Goal: Information Seeking & Learning: Learn about a topic

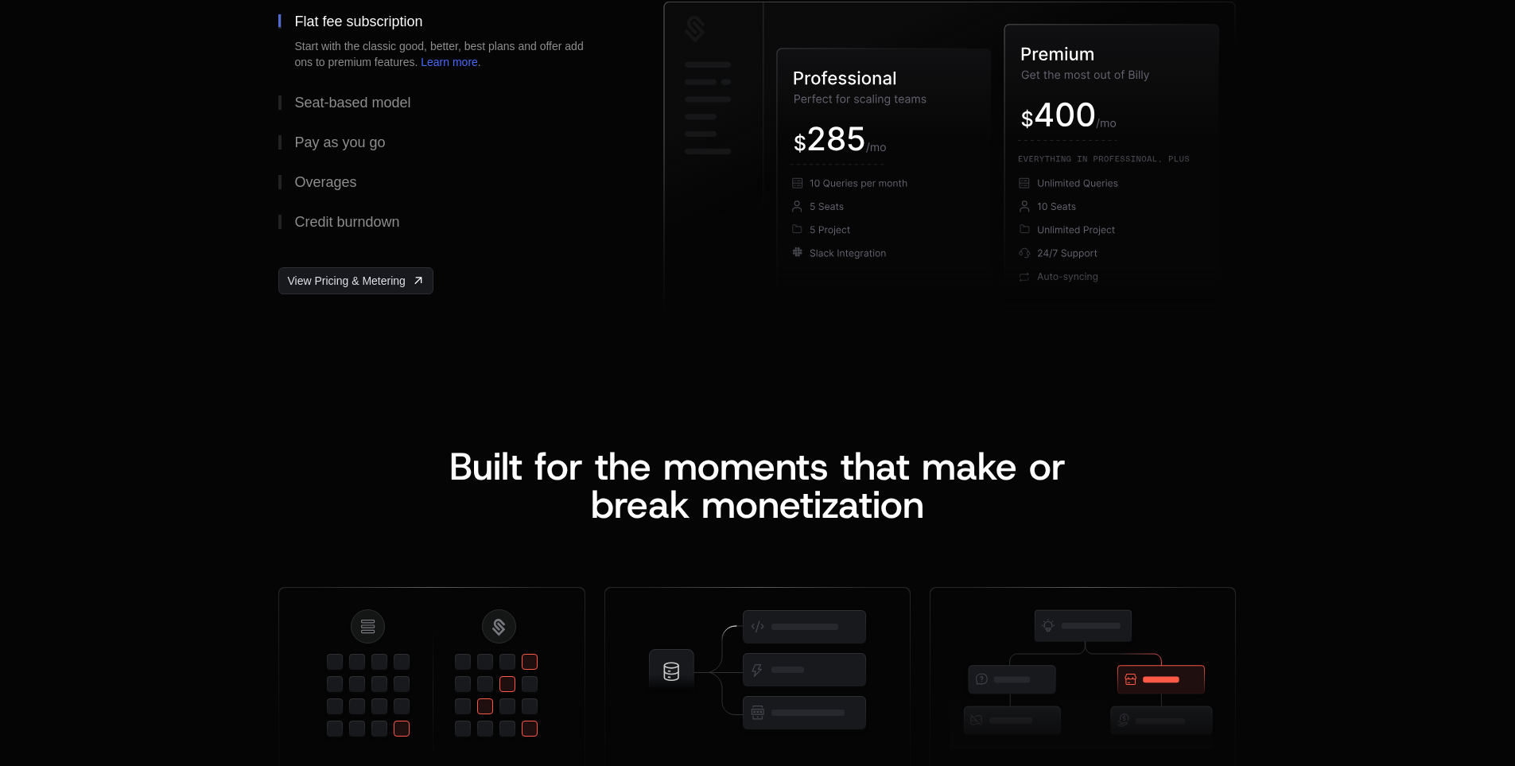
scroll to position [2306, 0]
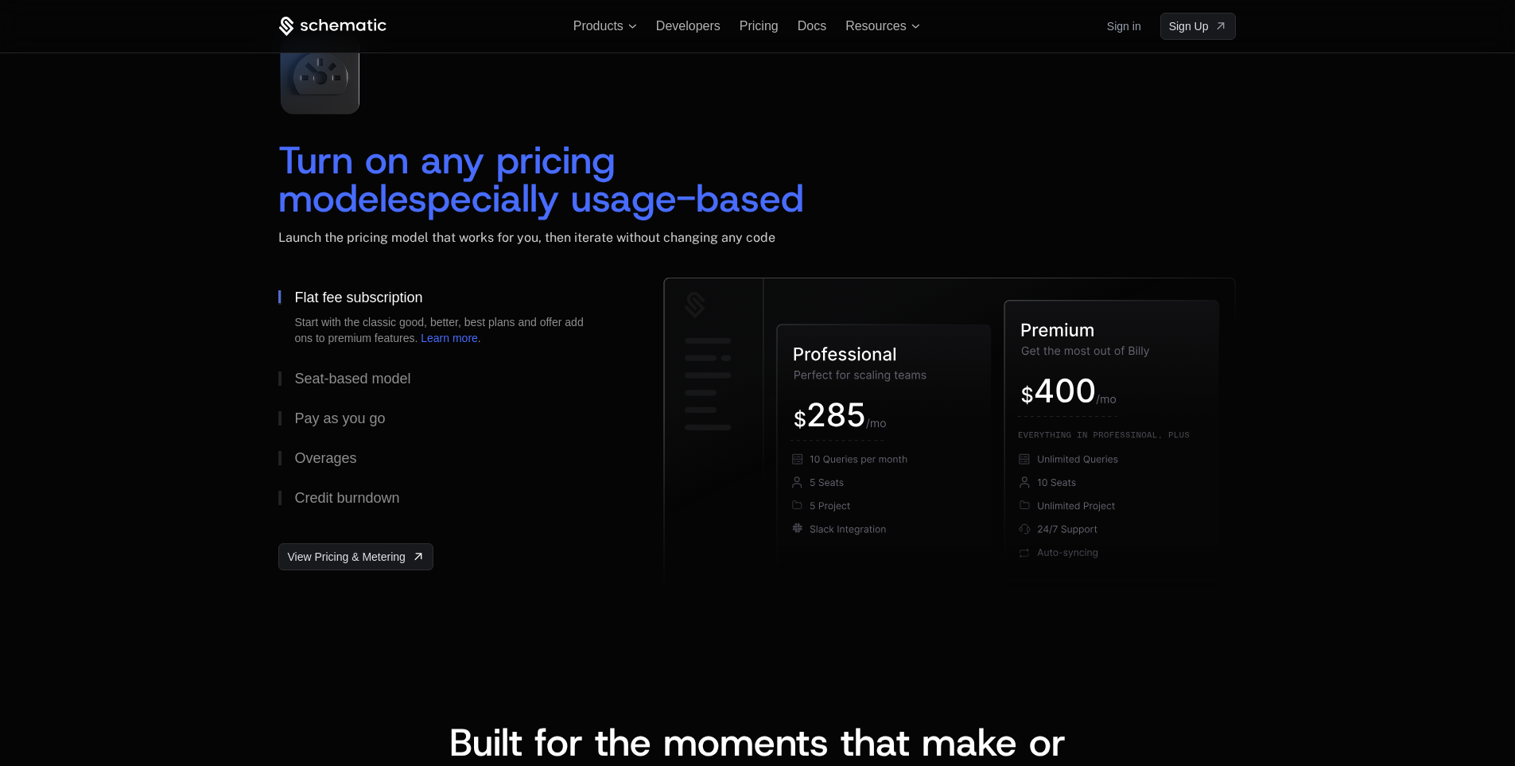
scroll to position [2306, 0]
click at [428, 549] on link "View Pricing & Metering" at bounding box center [355, 556] width 154 height 27
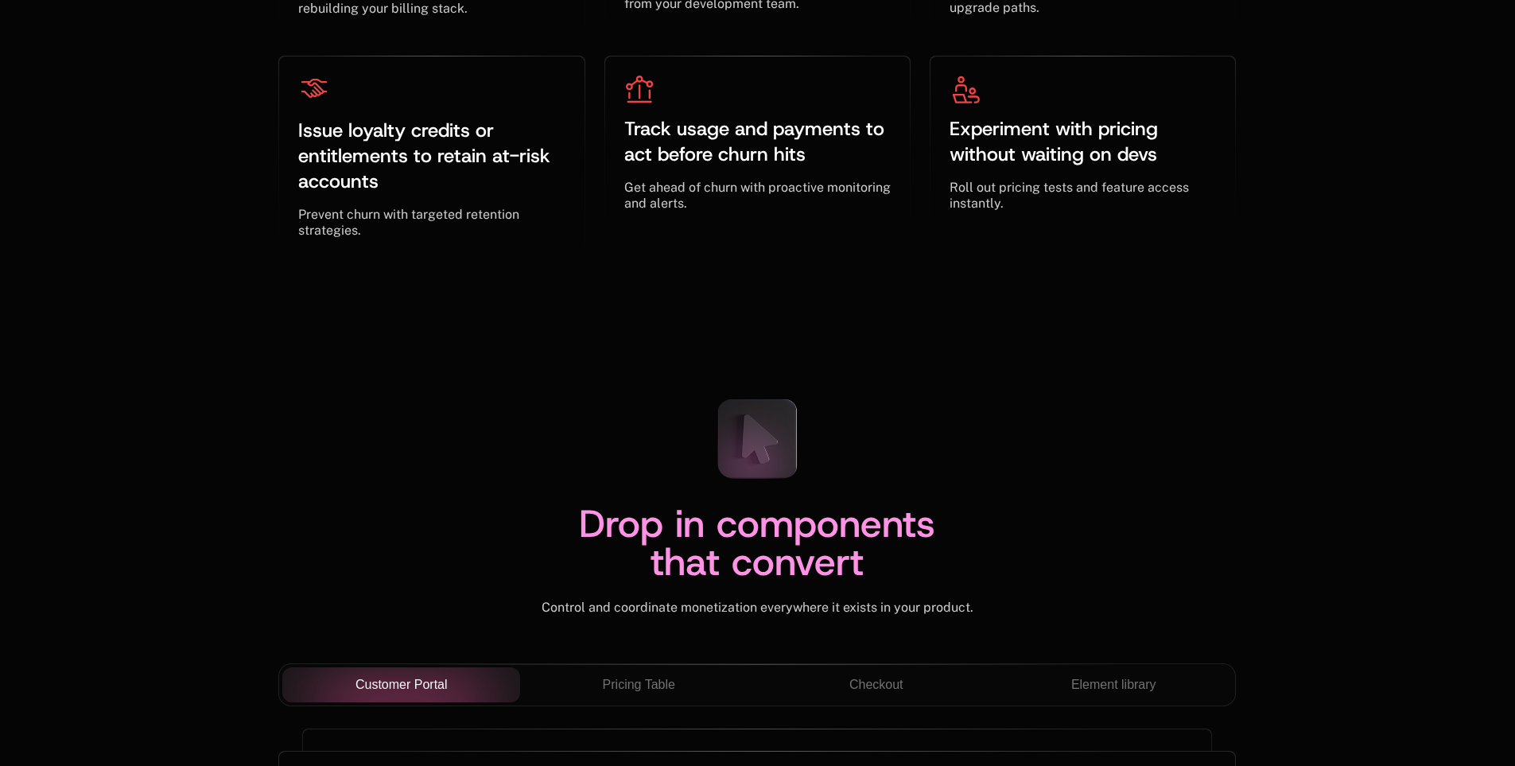
scroll to position [5487, 0]
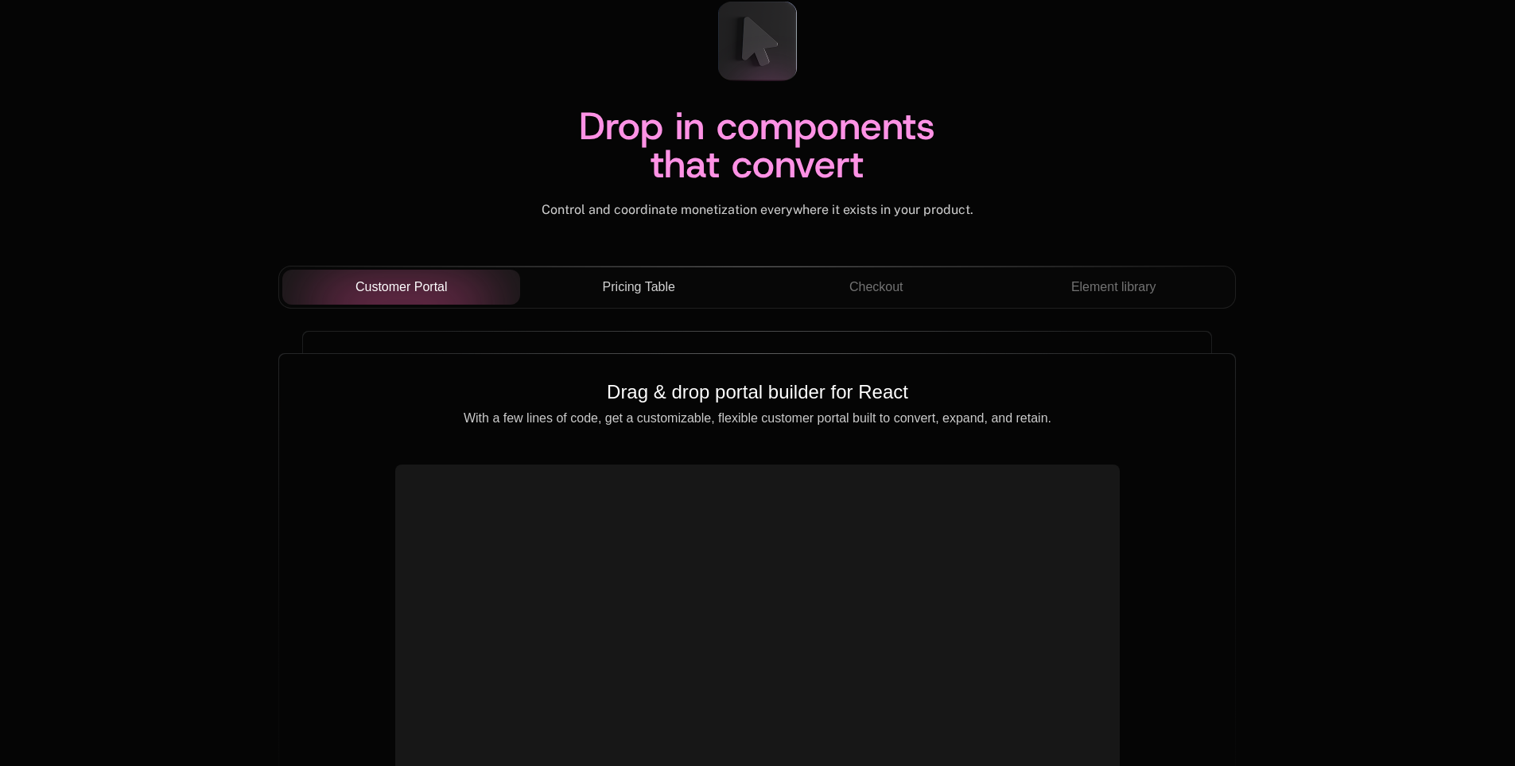
click at [642, 284] on span "Pricing Table" at bounding box center [639, 287] width 72 height 19
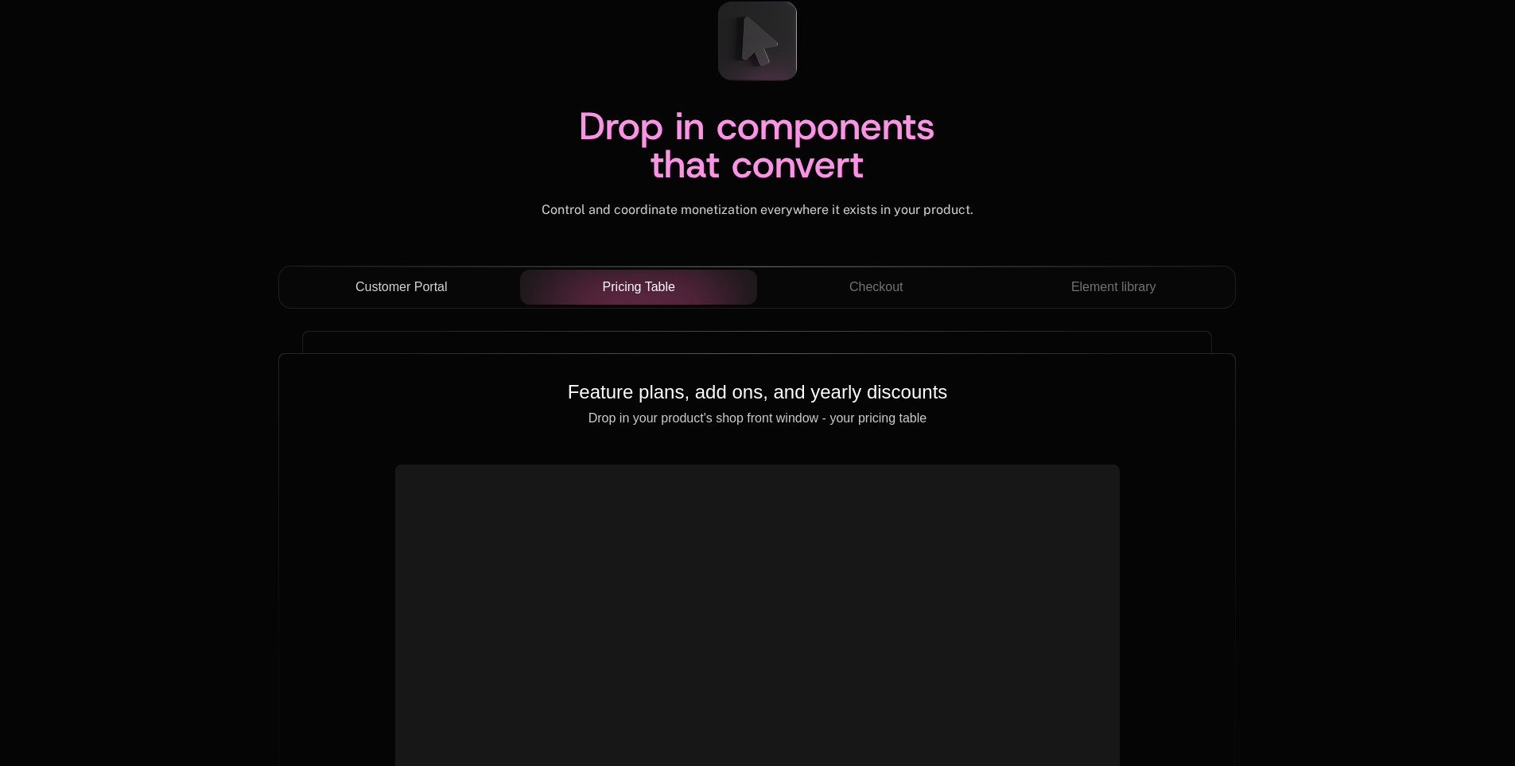
click at [448, 281] on div "Customer Portal" at bounding box center [401, 287] width 212 height 19
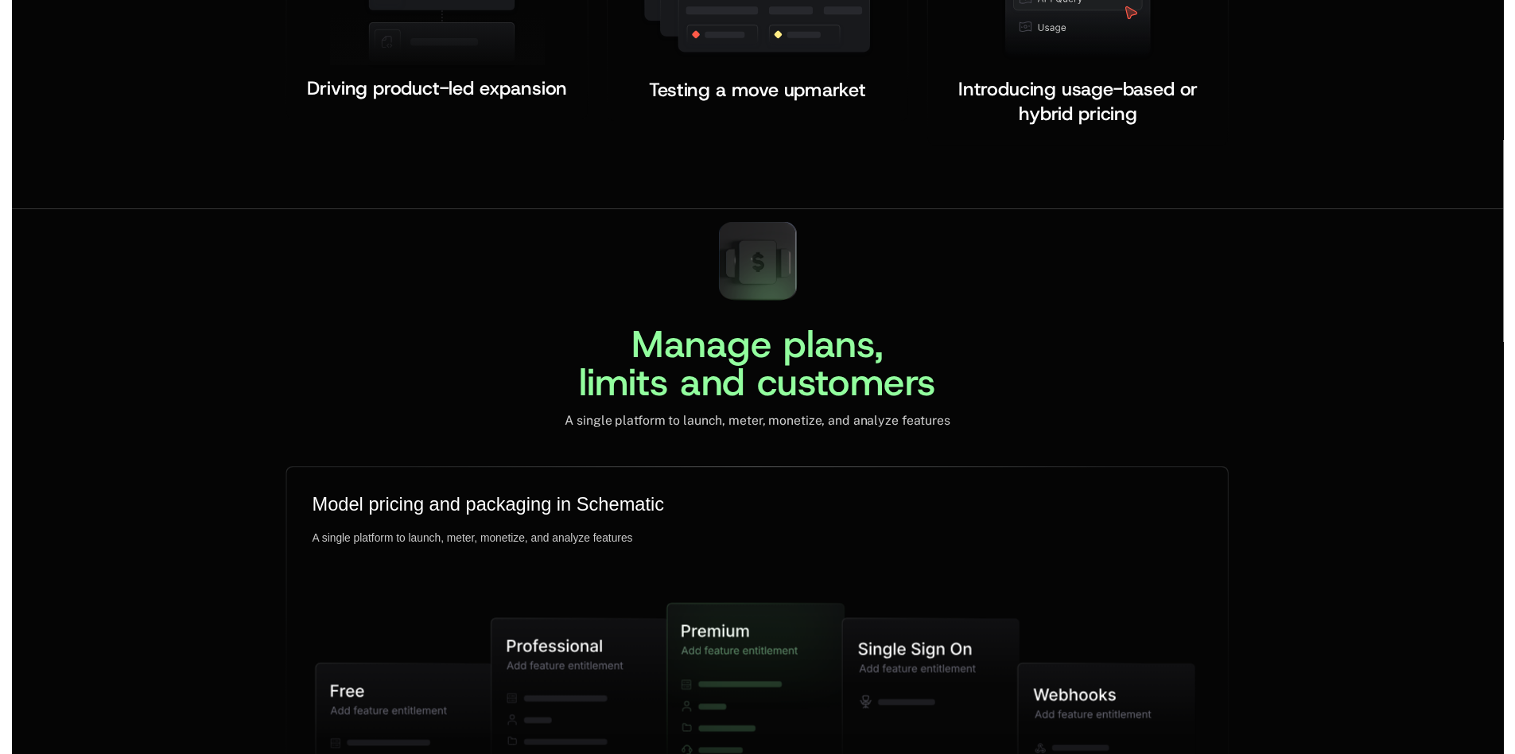
scroll to position [0, 0]
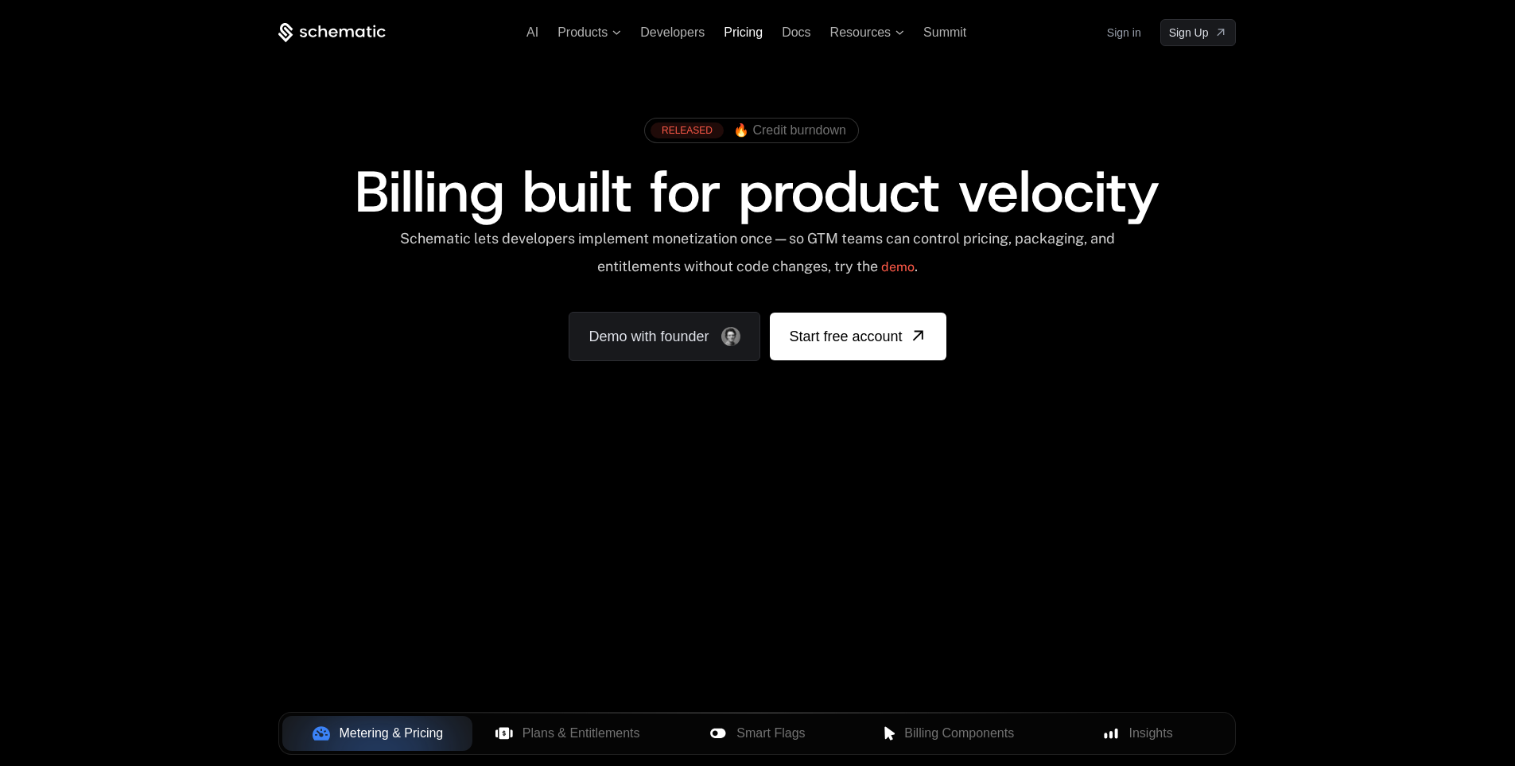
click at [747, 33] on span "Pricing" at bounding box center [743, 32] width 39 height 14
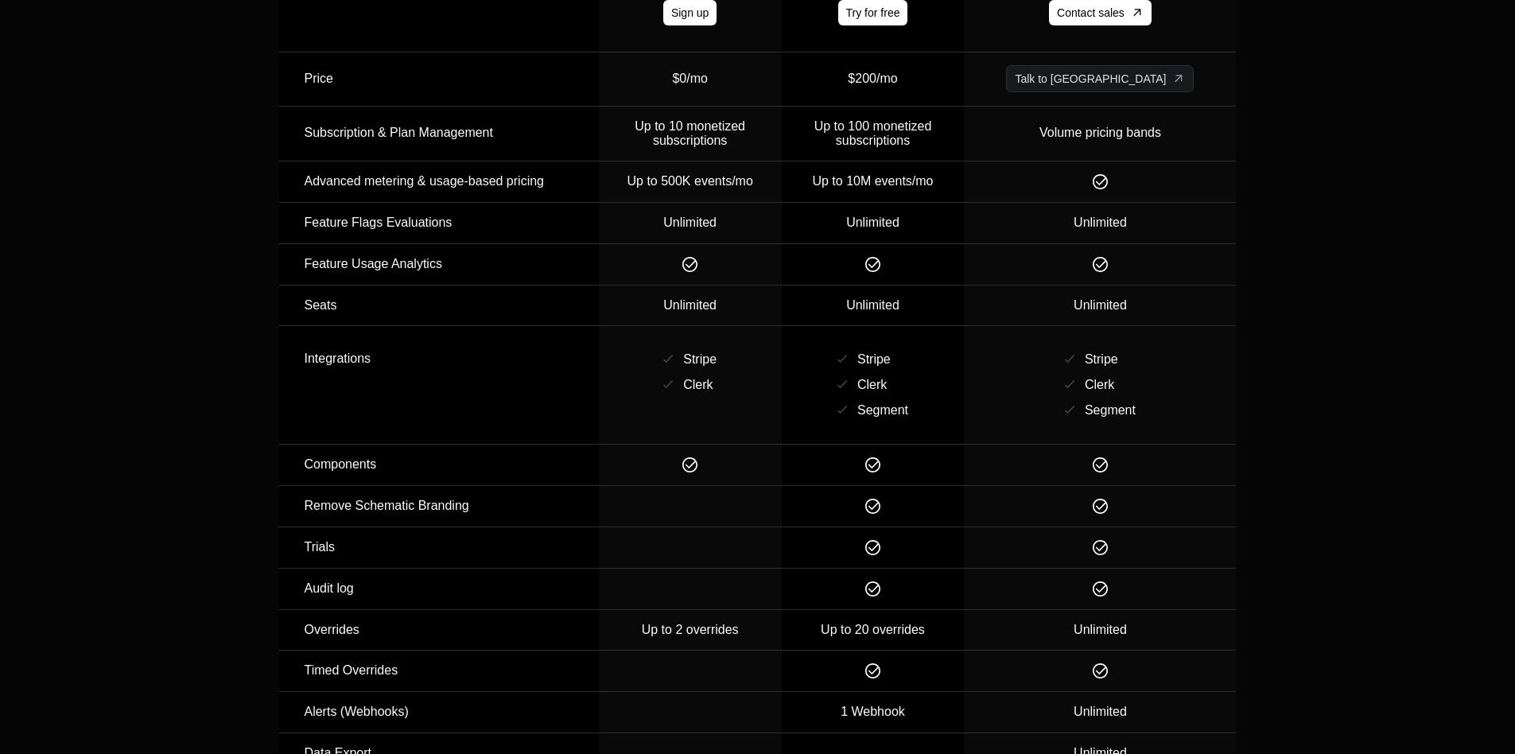
scroll to position [1908, 0]
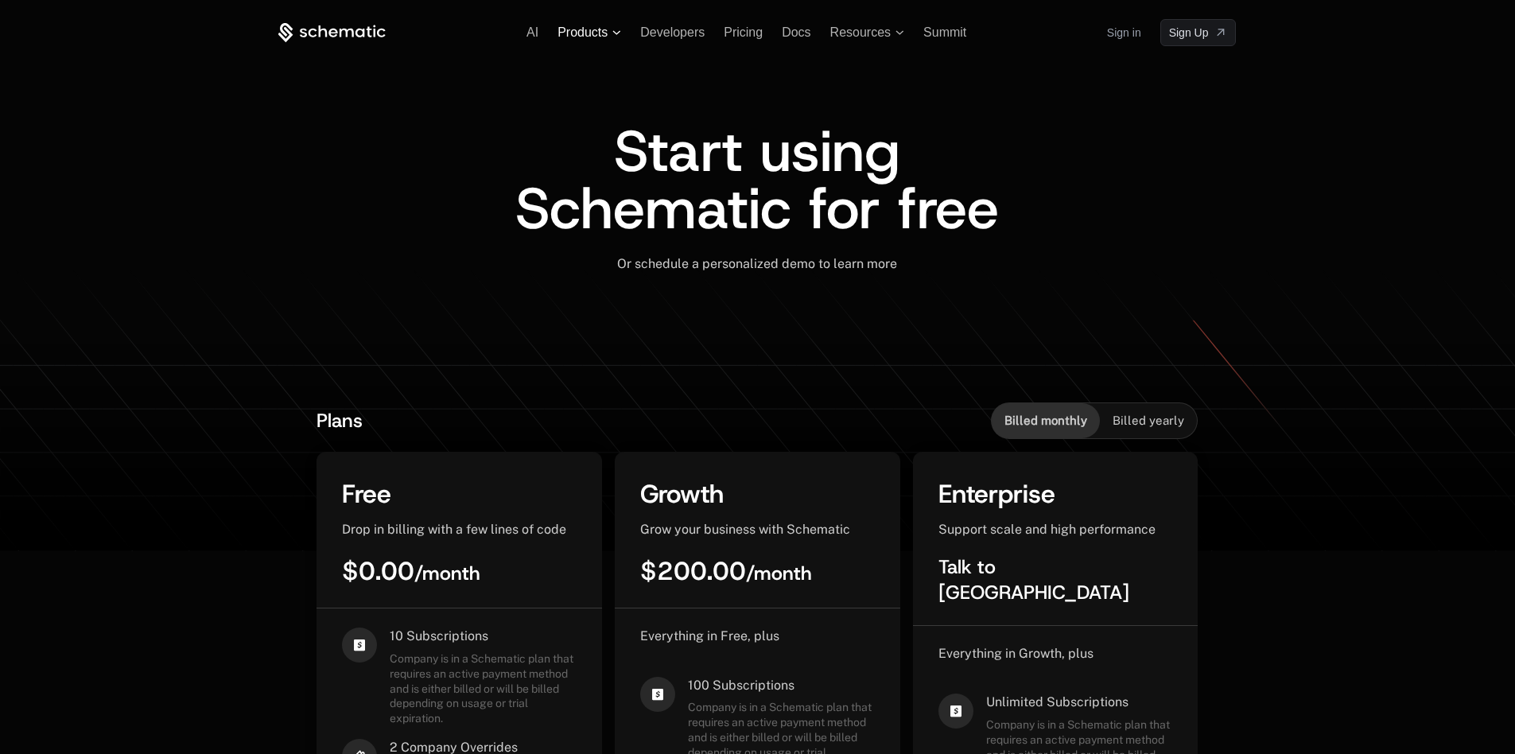
click at [575, 28] on span "Products" at bounding box center [582, 32] width 50 height 14
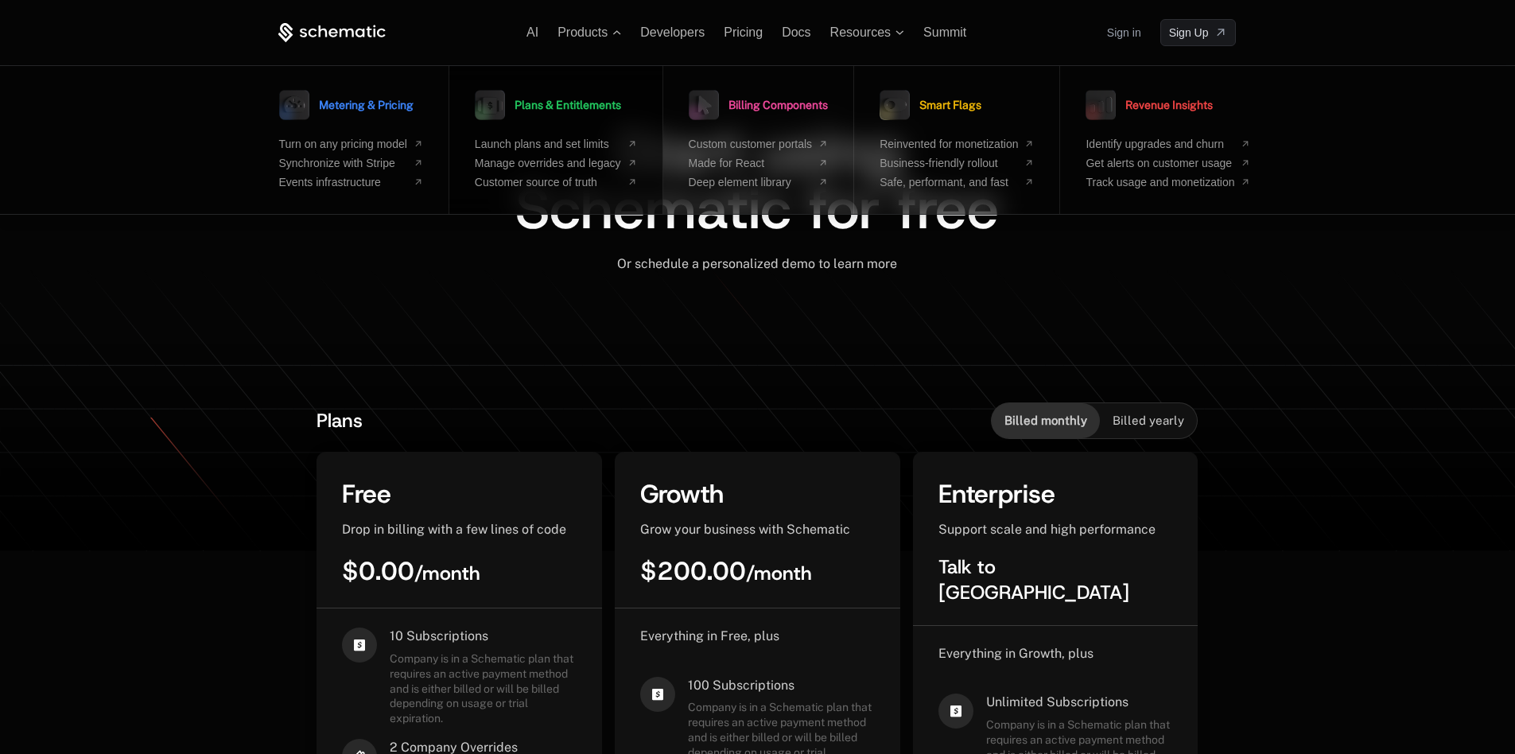
click at [603, 102] on span "Plans & Entitlements" at bounding box center [567, 104] width 107 height 11
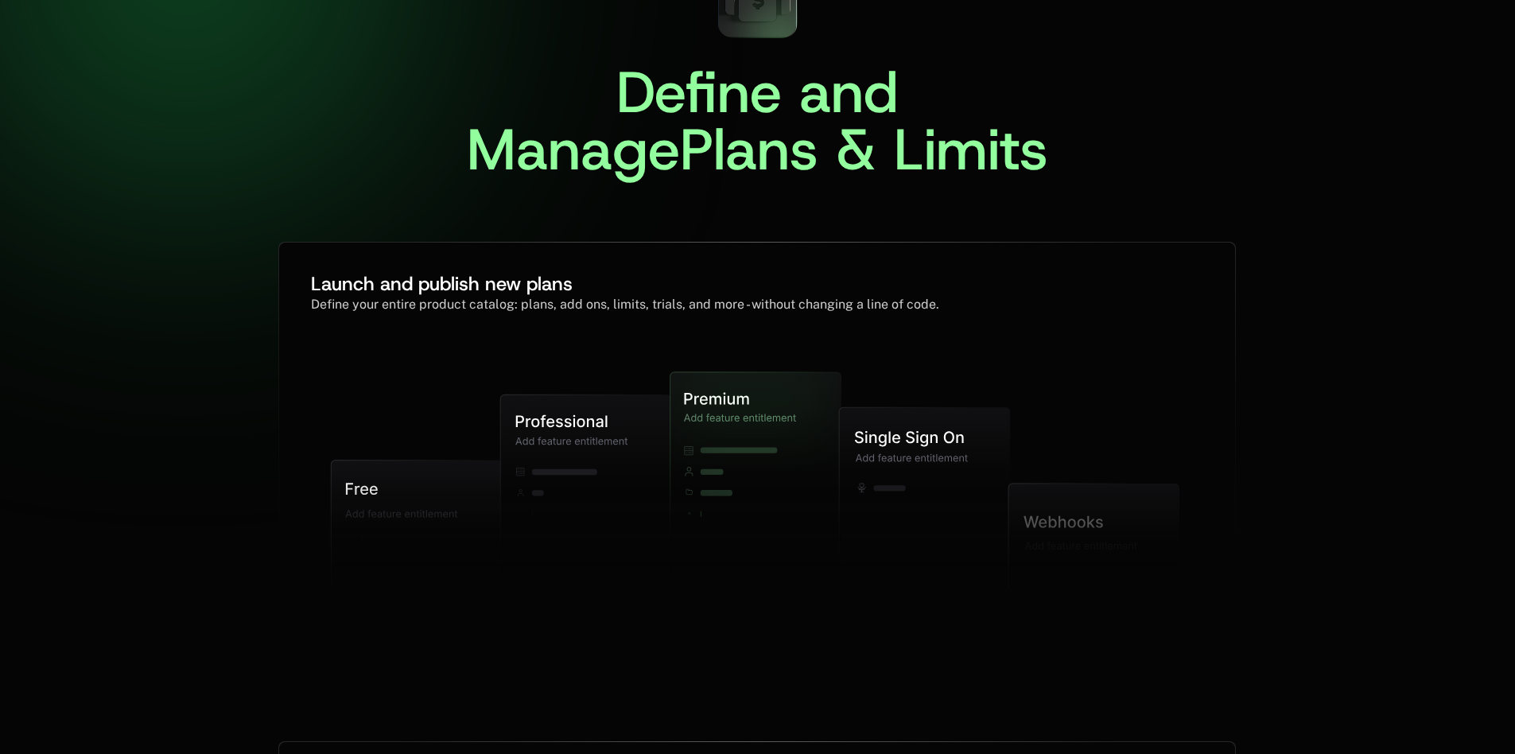
scroll to position [239, 0]
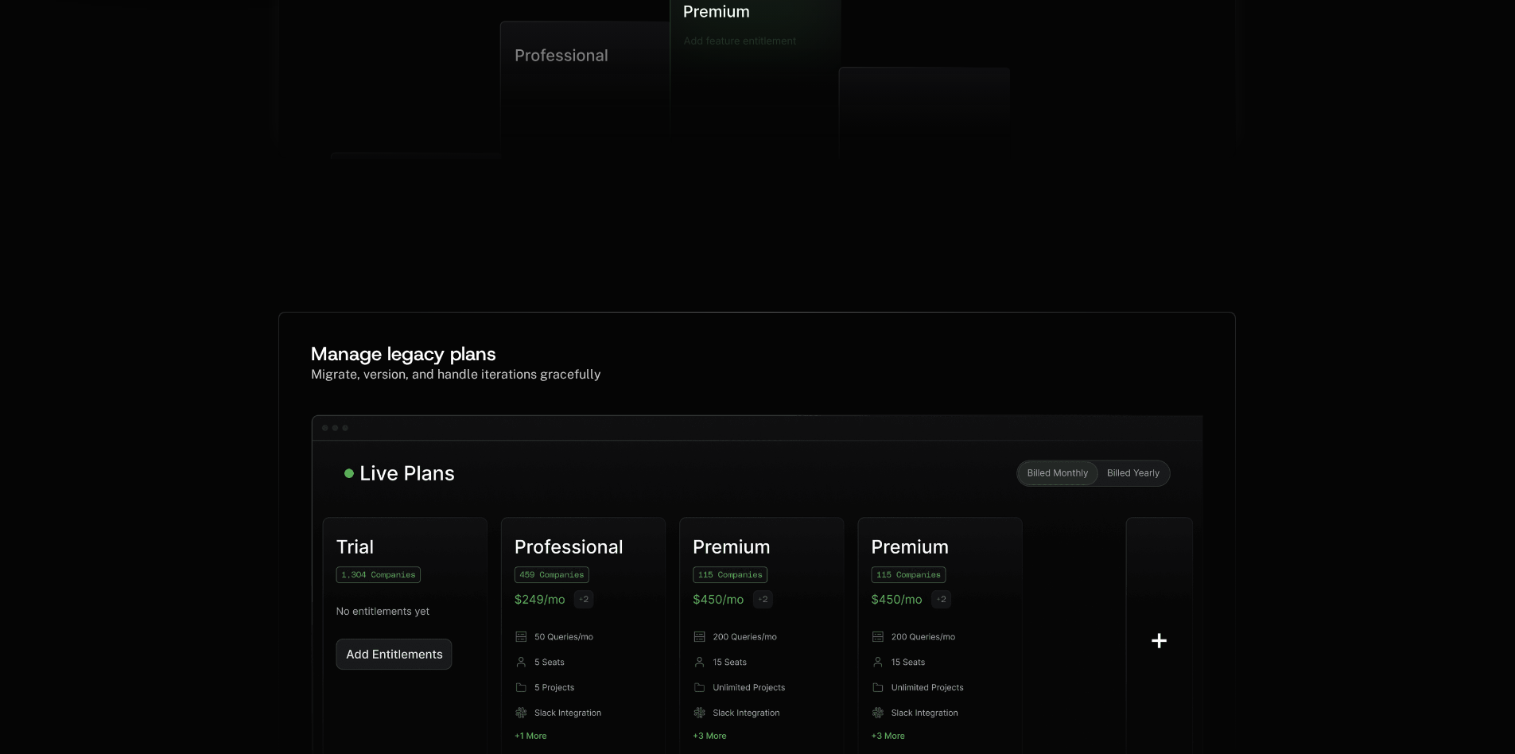
scroll to position [795, 0]
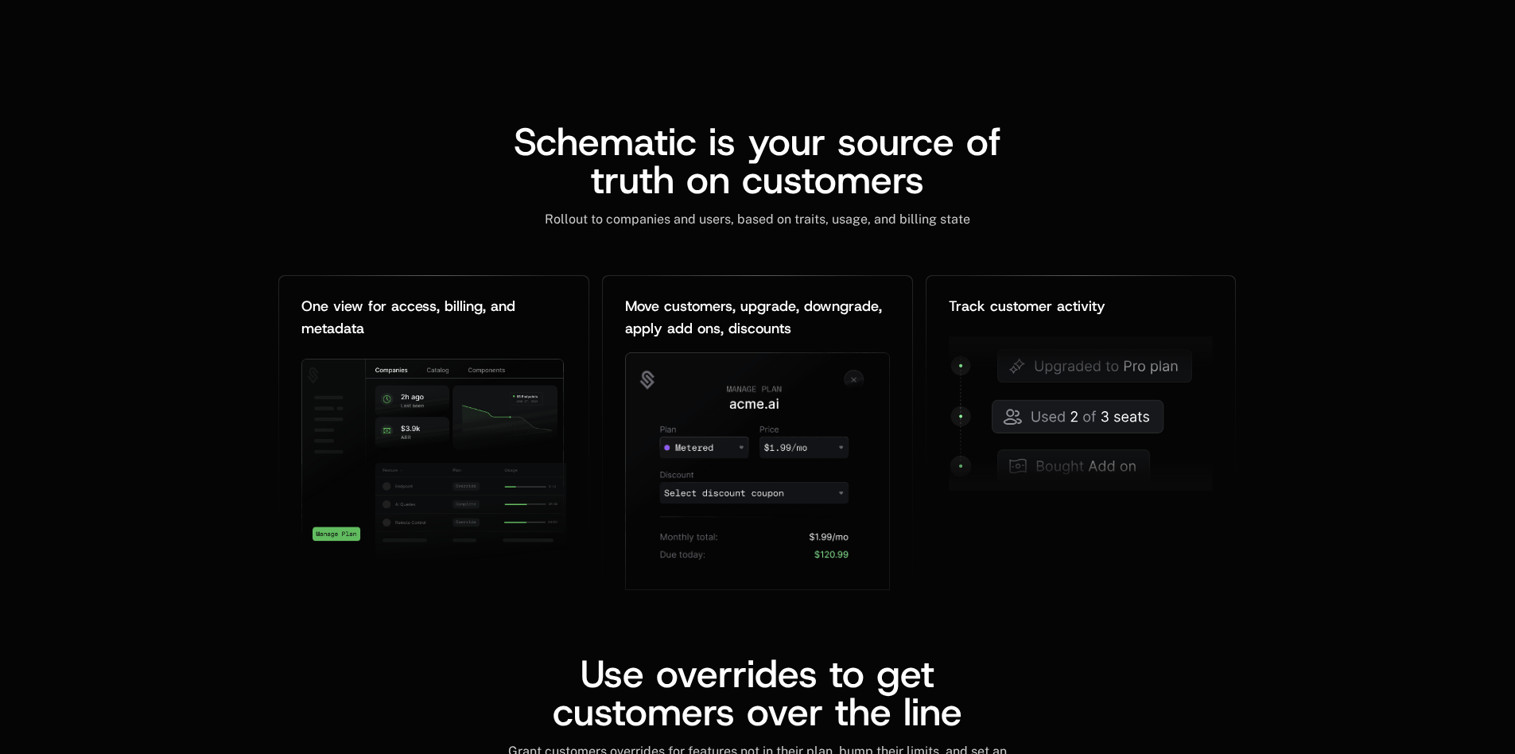
scroll to position [1913, 0]
